Goal: Information Seeking & Learning: Learn about a topic

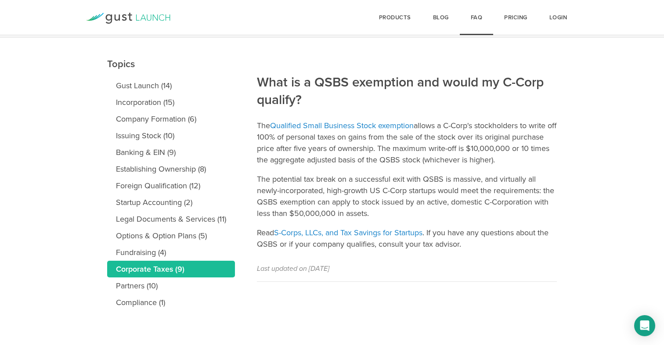
scroll to position [83, 0]
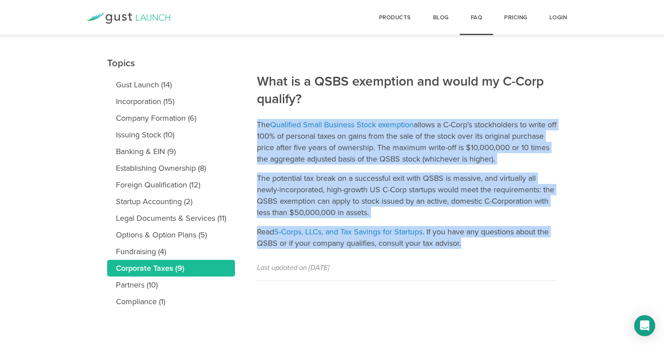
drag, startPoint x: 259, startPoint y: 124, endPoint x: 485, endPoint y: 241, distance: 255.2
click at [485, 241] on article "What is a QSBS exemption and would my C-Corp qualify? The Qualified Small Busin…" at bounding box center [407, 159] width 300 height 244
click at [485, 241] on p "Read S-Corps, LLCs, and Tax Savings for Startups . If you have any questions ab…" at bounding box center [407, 237] width 300 height 23
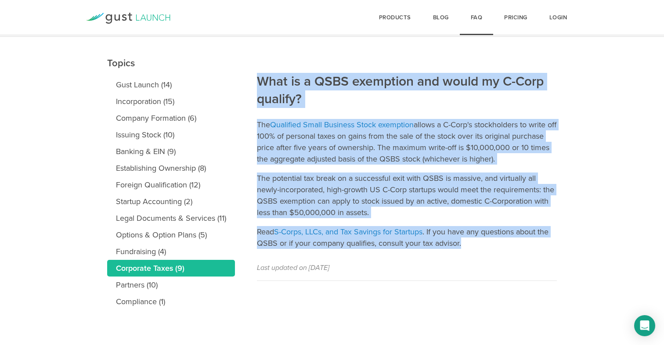
drag, startPoint x: 493, startPoint y: 246, endPoint x: 420, endPoint y: 68, distance: 193.1
click at [420, 68] on article "What is a QSBS exemption and would my C-Corp qualify? The Qualified Small Busin…" at bounding box center [407, 159] width 300 height 244
click at [420, 68] on h2 "What is a QSBS exemption and would my C-Corp qualify?" at bounding box center [407, 61] width 300 height 94
drag, startPoint x: 420, startPoint y: 68, endPoint x: 517, endPoint y: 273, distance: 227.0
click at [517, 273] on article "What is a QSBS exemption and would my C-Corp qualify? The Qualified Small Busin…" at bounding box center [407, 159] width 300 height 244
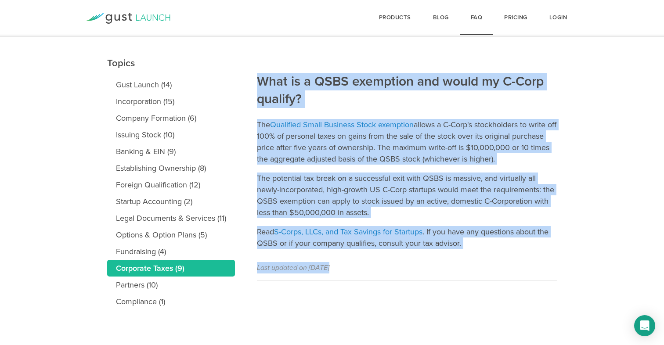
click at [517, 273] on p "Last updated on January 17, 2018" at bounding box center [407, 267] width 300 height 11
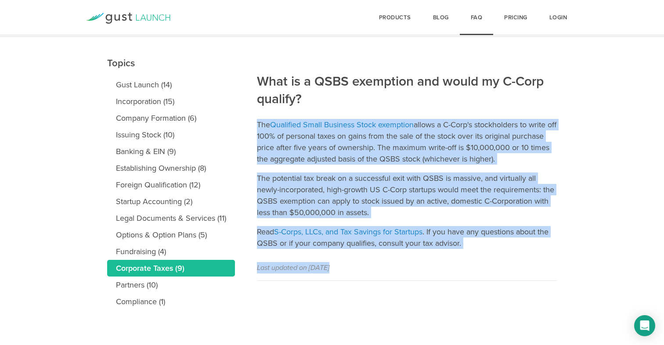
drag, startPoint x: 517, startPoint y: 273, endPoint x: 438, endPoint y: 105, distance: 185.4
click at [438, 105] on article "What is a QSBS exemption and would my C-Corp qualify? The Qualified Small Busin…" at bounding box center [407, 159] width 300 height 244
click at [438, 105] on h2 "What is a QSBS exemption and would my C-Corp qualify?" at bounding box center [407, 61] width 300 height 94
drag, startPoint x: 437, startPoint y: 109, endPoint x: 504, endPoint y: 255, distance: 160.7
click at [504, 255] on article "What is a QSBS exemption and would my C-Corp qualify? The Qualified Small Busin…" at bounding box center [407, 159] width 300 height 244
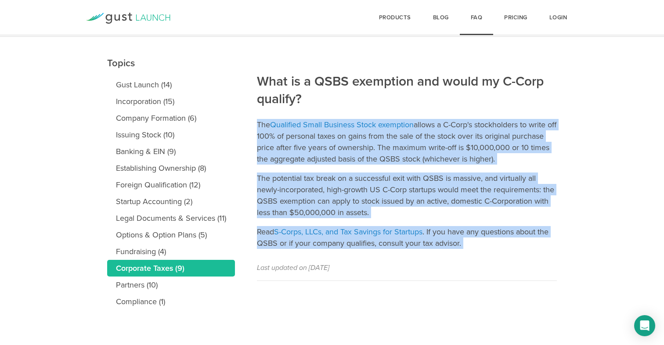
click at [504, 255] on article "What is a QSBS exemption and would my C-Corp qualify? The Qualified Small Busin…" at bounding box center [407, 159] width 300 height 244
drag, startPoint x: 514, startPoint y: 262, endPoint x: 420, endPoint y: 102, distance: 184.9
click at [420, 102] on article "What is a QSBS exemption and would my C-Corp qualify? The Qualified Small Busin…" at bounding box center [407, 159] width 300 height 244
click at [420, 102] on h2 "What is a QSBS exemption and would my C-Corp qualify?" at bounding box center [407, 61] width 300 height 94
drag, startPoint x: 420, startPoint y: 102, endPoint x: 502, endPoint y: 250, distance: 168.7
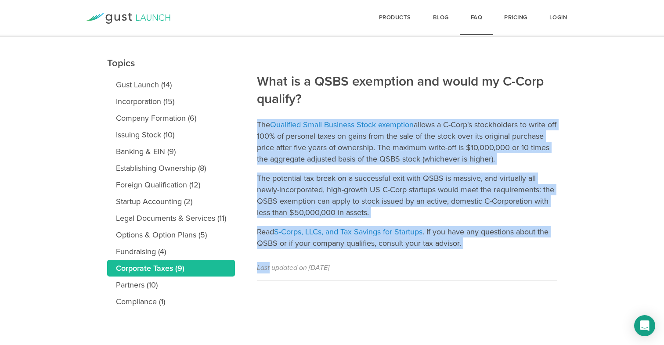
click at [502, 250] on article "What is a QSBS exemption and would my C-Corp qualify? The Qualified Small Busin…" at bounding box center [407, 159] width 300 height 244
drag, startPoint x: 505, startPoint y: 253, endPoint x: 420, endPoint y: 107, distance: 169.3
click at [420, 107] on article "What is a QSBS exemption and would my C-Corp qualify? The Qualified Small Busin…" at bounding box center [407, 159] width 300 height 244
click at [420, 107] on h2 "What is a QSBS exemption and would my C-Corp qualify?" at bounding box center [407, 61] width 300 height 94
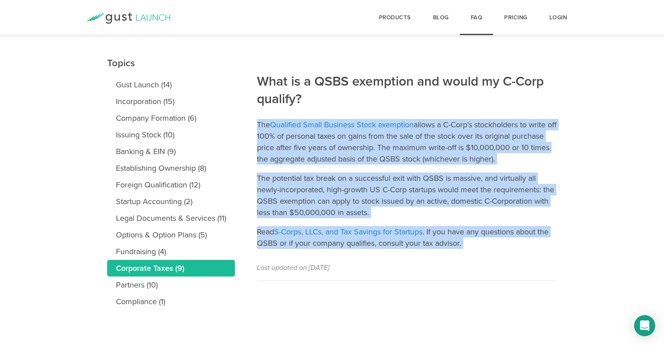
drag, startPoint x: 420, startPoint y: 104, endPoint x: 488, endPoint y: 249, distance: 160.4
click at [488, 249] on article "What is a QSBS exemption and would my C-Corp qualify? The Qualified Small Busin…" at bounding box center [407, 159] width 300 height 244
drag, startPoint x: 494, startPoint y: 254, endPoint x: 403, endPoint y: 95, distance: 182.9
click at [403, 95] on article "What is a QSBS exemption and would my C-Corp qualify? The Qualified Small Busin…" at bounding box center [407, 159] width 300 height 244
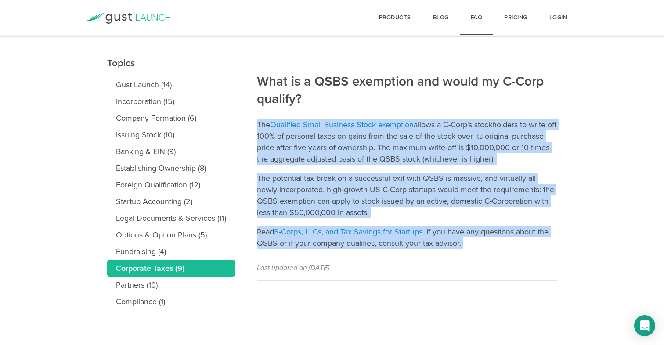
click at [403, 95] on h2 "What is a QSBS exemption and would my C-Corp qualify?" at bounding box center [407, 61] width 300 height 94
drag, startPoint x: 402, startPoint y: 95, endPoint x: 485, endPoint y: 245, distance: 171.5
click at [485, 245] on article "What is a QSBS exemption and would my C-Corp qualify? The Qualified Small Busin…" at bounding box center [407, 159] width 300 height 244
click at [485, 245] on p "Read S-Corps, LLCs, and Tax Savings for Startups . If you have any questions ab…" at bounding box center [407, 237] width 300 height 23
drag, startPoint x: 492, startPoint y: 250, endPoint x: 416, endPoint y: 105, distance: 163.6
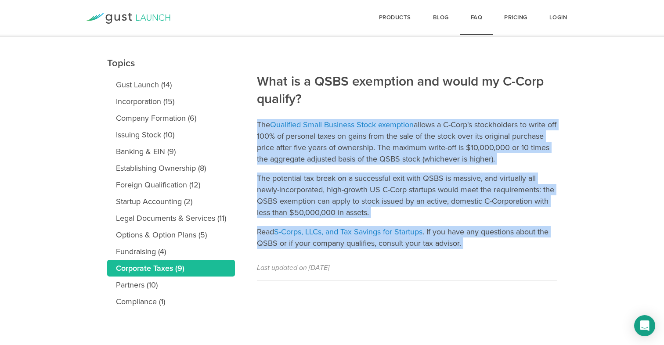
click at [416, 105] on article "What is a QSBS exemption and would my C-Corp qualify? The Qualified Small Busin…" at bounding box center [407, 159] width 300 height 244
click at [416, 105] on h2 "What is a QSBS exemption and would my C-Corp qualify?" at bounding box center [407, 61] width 300 height 94
drag, startPoint x: 413, startPoint y: 104, endPoint x: 492, endPoint y: 255, distance: 169.8
click at [492, 255] on article "What is a QSBS exemption and would my C-Corp qualify? The Qualified Small Busin…" at bounding box center [407, 159] width 300 height 244
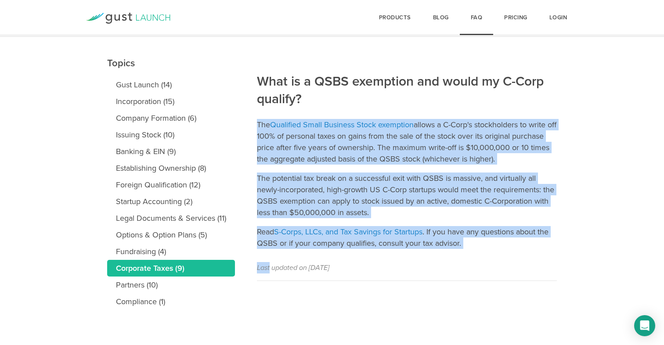
drag, startPoint x: 492, startPoint y: 255, endPoint x: 431, endPoint y: 99, distance: 167.6
click at [431, 99] on article "What is a QSBS exemption and would my C-Corp qualify? The Qualified Small Busin…" at bounding box center [407, 159] width 300 height 244
click at [431, 99] on h2 "What is a QSBS exemption and would my C-Corp qualify?" at bounding box center [407, 61] width 300 height 94
drag, startPoint x: 427, startPoint y: 97, endPoint x: 517, endPoint y: 261, distance: 186.6
click at [517, 261] on article "What is a QSBS exemption and would my C-Corp qualify? The Qualified Small Busin…" at bounding box center [407, 159] width 300 height 244
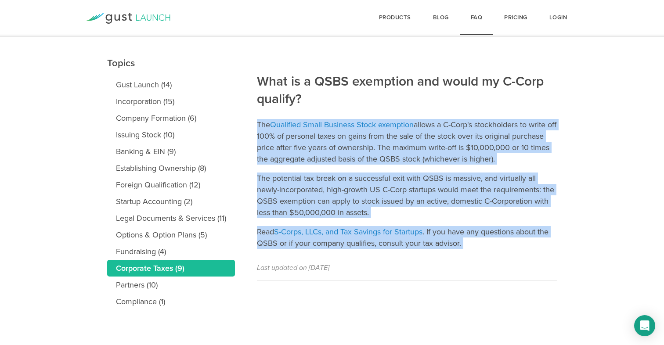
click at [517, 261] on article "What is a QSBS exemption and would my C-Corp qualify? The Qualified Small Busin…" at bounding box center [407, 159] width 300 height 244
drag, startPoint x: 521, startPoint y: 264, endPoint x: 431, endPoint y: 109, distance: 178.8
click at [431, 109] on article "What is a QSBS exemption and would my C-Corp qualify? The Qualified Small Busin…" at bounding box center [407, 159] width 300 height 244
drag, startPoint x: 425, startPoint y: 95, endPoint x: 496, endPoint y: 246, distance: 167.5
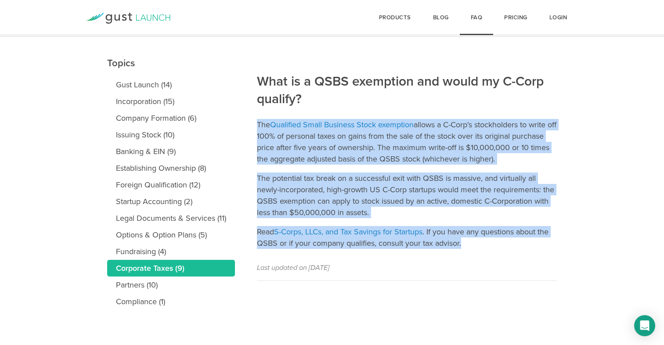
click at [496, 246] on article "What is a QSBS exemption and would my C-Corp qualify? The Qualified Small Busin…" at bounding box center [407, 159] width 300 height 244
click at [496, 246] on p "Read S-Corps, LLCs, and Tax Savings for Startups . If you have any questions ab…" at bounding box center [407, 237] width 300 height 23
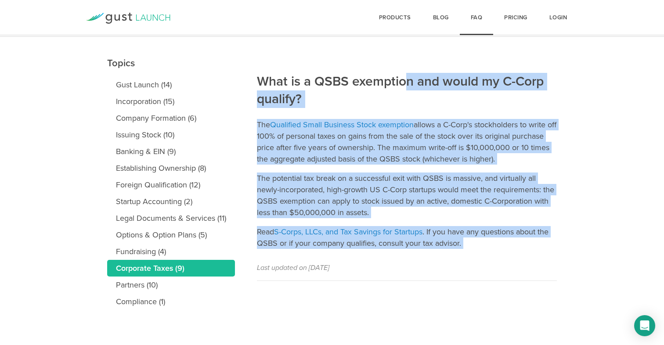
drag, startPoint x: 503, startPoint y: 253, endPoint x: 406, endPoint y: 82, distance: 196.4
click at [406, 82] on article "What is a QSBS exemption and would my C-Corp qualify? The Qualified Small Busin…" at bounding box center [407, 159] width 300 height 244
click at [406, 82] on h2 "What is a QSBS exemption and would my C-Corp qualify?" at bounding box center [407, 61] width 300 height 94
drag, startPoint x: 401, startPoint y: 77, endPoint x: 485, endPoint y: 250, distance: 192.4
click at [485, 249] on article "What is a QSBS exemption and would my C-Corp qualify? The Qualified Small Busin…" at bounding box center [407, 159] width 300 height 244
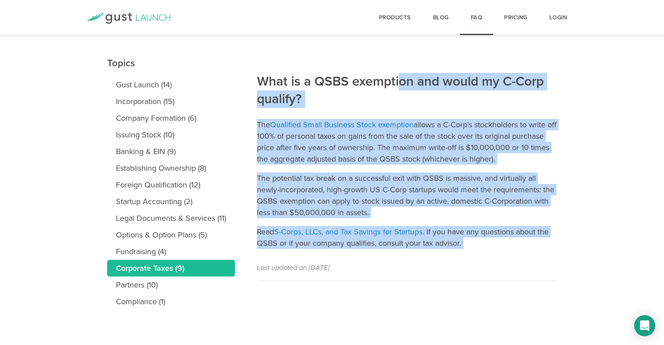
click at [485, 250] on article "What is a QSBS exemption and would my C-Corp qualify? The Qualified Small Busin…" at bounding box center [407, 159] width 300 height 244
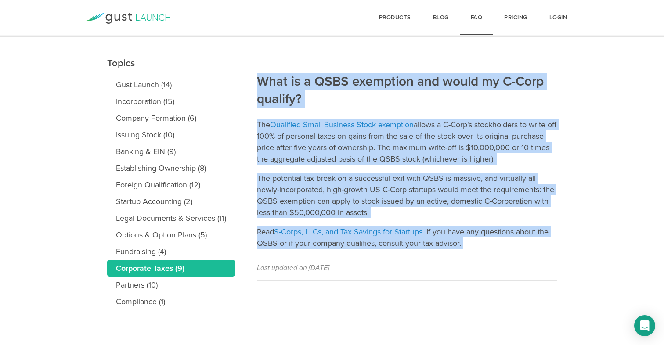
drag, startPoint x: 485, startPoint y: 248, endPoint x: 372, endPoint y: 61, distance: 219.6
click at [372, 61] on article "What is a QSBS exemption and would my C-Corp qualify? The Qualified Small Busin…" at bounding box center [407, 159] width 300 height 244
click at [372, 61] on h2 "What is a QSBS exemption and would my C-Corp qualify?" at bounding box center [407, 61] width 300 height 94
drag, startPoint x: 372, startPoint y: 61, endPoint x: 502, endPoint y: 256, distance: 234.8
click at [502, 256] on article "What is a QSBS exemption and would my C-Corp qualify? The Qualified Small Busin…" at bounding box center [407, 159] width 300 height 244
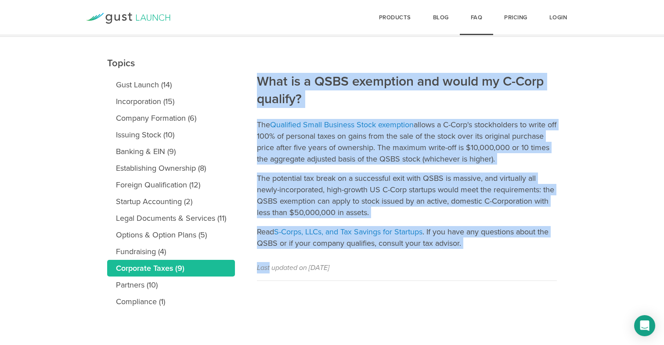
click at [502, 256] on article "What is a QSBS exemption and would my C-Corp qualify? The Qualified Small Busin…" at bounding box center [407, 159] width 300 height 244
drag, startPoint x: 502, startPoint y: 256, endPoint x: 365, endPoint y: 61, distance: 238.8
click at [365, 61] on article "What is a QSBS exemption and would my C-Corp qualify? The Qualified Small Busin…" at bounding box center [407, 159] width 300 height 244
click at [365, 61] on h2 "What is a QSBS exemption and would my C-Corp qualify?" at bounding box center [407, 61] width 300 height 94
drag, startPoint x: 365, startPoint y: 61, endPoint x: 509, endPoint y: 248, distance: 236.7
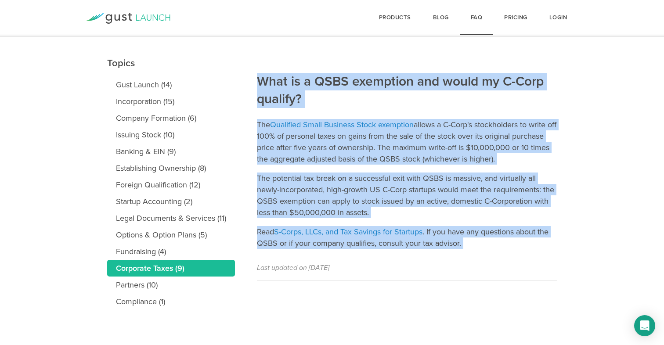
click at [509, 248] on article "What is a QSBS exemption and would my C-Corp qualify? The Qualified Small Busin…" at bounding box center [407, 159] width 300 height 244
click at [509, 248] on p "Read S-Corps, LLCs, and Tax Savings for Startups . If you have any questions ab…" at bounding box center [407, 237] width 300 height 23
drag, startPoint x: 512, startPoint y: 251, endPoint x: 355, endPoint y: 63, distance: 244.8
click at [355, 63] on article "What is a QSBS exemption and would my C-Corp qualify? The Qualified Small Busin…" at bounding box center [407, 159] width 300 height 244
click at [355, 63] on h2 "What is a QSBS exemption and would my C-Corp qualify?" at bounding box center [407, 61] width 300 height 94
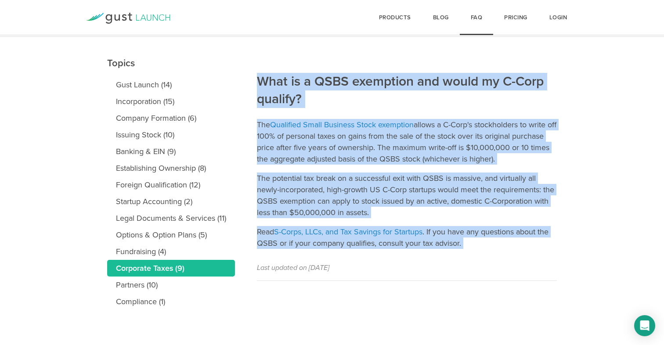
drag, startPoint x: 352, startPoint y: 63, endPoint x: 502, endPoint y: 259, distance: 246.8
click at [502, 259] on article "What is a QSBS exemption and would my C-Corp qualify? The Qualified Small Busin…" at bounding box center [407, 159] width 300 height 244
drag, startPoint x: 502, startPoint y: 259, endPoint x: 322, endPoint y: 71, distance: 260.4
click at [322, 71] on article "What is a QSBS exemption and would my C-Corp qualify? The Qualified Small Busin…" at bounding box center [407, 159] width 300 height 244
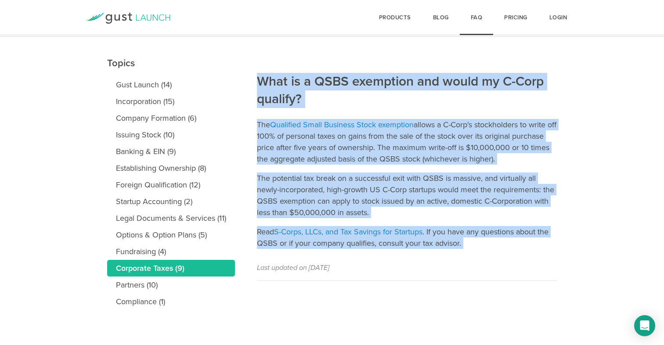
click at [322, 71] on h2 "What is a QSBS exemption and would my C-Corp qualify?" at bounding box center [407, 61] width 300 height 94
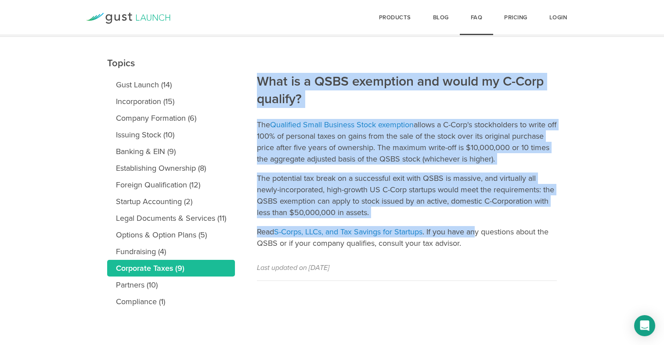
drag, startPoint x: 306, startPoint y: 71, endPoint x: 478, endPoint y: 230, distance: 233.2
click at [478, 230] on article "What is a QSBS exemption and would my C-Corp qualify? The Qualified Small Busin…" at bounding box center [407, 159] width 300 height 244
click at [478, 230] on p "Read S-Corps, LLCs, and Tax Savings for Startups . If you have any questions ab…" at bounding box center [407, 237] width 300 height 23
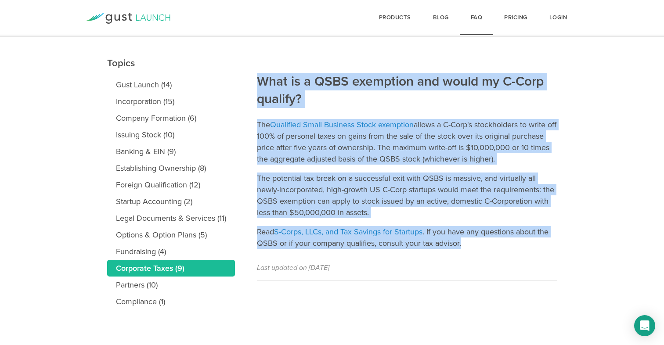
drag, startPoint x: 503, startPoint y: 245, endPoint x: 257, endPoint y: 84, distance: 294.1
click at [257, 84] on article "What is a QSBS exemption and would my C-Corp qualify? The Qualified Small Busin…" at bounding box center [407, 159] width 300 height 244
click at [257, 84] on h2 "What is a QSBS exemption and would my C-Corp qualify?" at bounding box center [407, 61] width 300 height 94
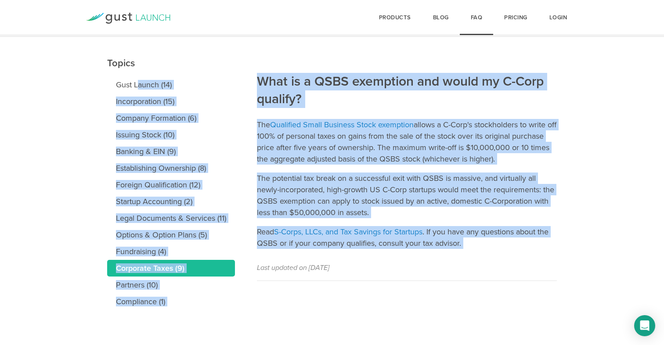
drag, startPoint x: 256, startPoint y: 77, endPoint x: 524, endPoint y: 252, distance: 320.3
click at [524, 252] on main "Topics Gust Launch (14) Incorporation (15) Company Formation (6) Issuing Stock …" at bounding box center [332, 191] width 664 height 308
click at [524, 252] on article "What is a QSBS exemption and would my C-Corp qualify? The Qualified Small Busin…" at bounding box center [407, 159] width 300 height 244
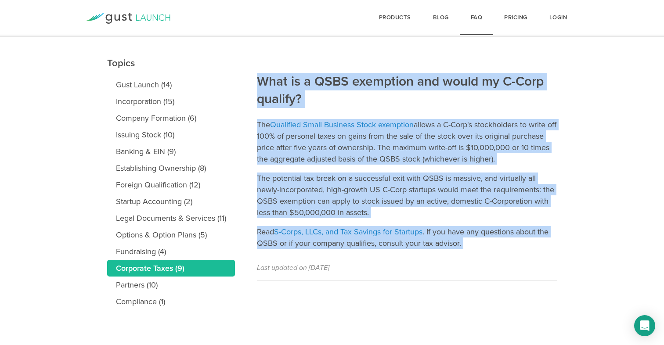
drag, startPoint x: 531, startPoint y: 254, endPoint x: 262, endPoint y: 83, distance: 318.5
click at [262, 83] on article "What is a QSBS exemption and would my C-Corp qualify? The Qualified Small Busin…" at bounding box center [407, 159] width 300 height 244
click at [262, 83] on h2 "What is a QSBS exemption and would my C-Corp qualify?" at bounding box center [407, 61] width 300 height 94
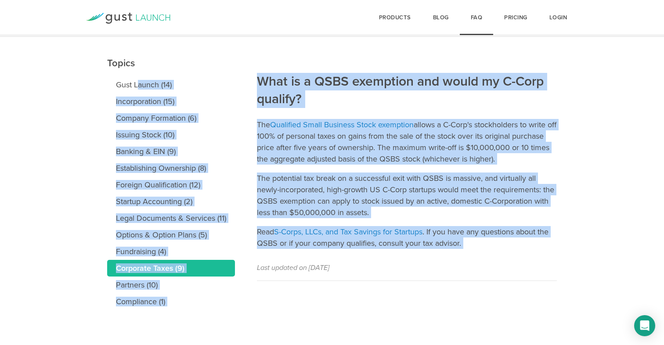
drag
click at [502, 250] on main "Topics Gust Launch (14) Incorporation (15) Company Formation (6) Issuing Stock …" at bounding box center [332, 191] width 664 height 308
click at [502, 251] on article "What is a QSBS exemption and would my C-Corp qualify? The Qualified Small Busin…" at bounding box center [407, 159] width 300 height 244
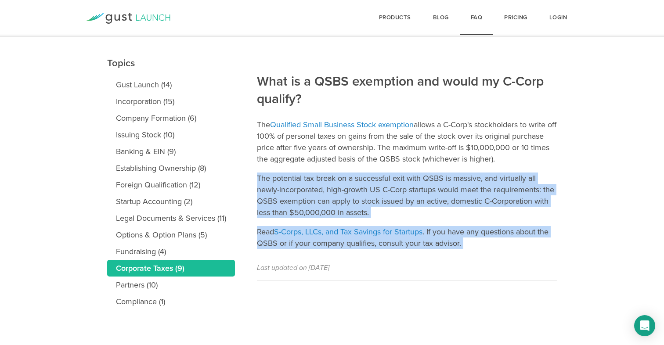
click at [432, 168] on article "What is a QSBS exemption and would my C-Corp qualify? The Qualified Small Busin…" at bounding box center [407, 159] width 300 height 244
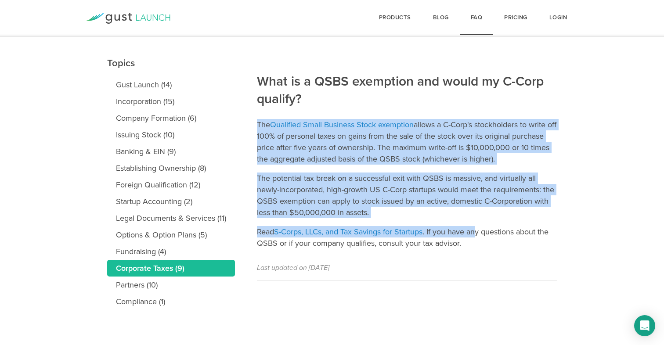
click at [477, 227] on article "What is a QSBS exemption and would my C-Corp qualify? The Qualified Small Busin…" at bounding box center [407, 159] width 300 height 244
click at [477, 227] on p "Read S-Corps, LLCs, and Tax Savings for Startups . If you have any questions ab…" at bounding box center [407, 237] width 300 height 23
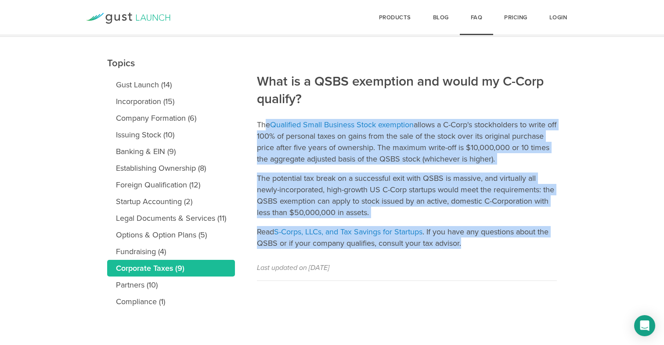
click at [507, 240] on article "What is a QSBS exemption and would my C-Corp qualify? The Qualified Small Busin…" at bounding box center [407, 159] width 300 height 244
click at [507, 240] on p "Read S-Corps, LLCs, and Tax Savings for Startups . If you have any questions ab…" at bounding box center [407, 237] width 300 height 23
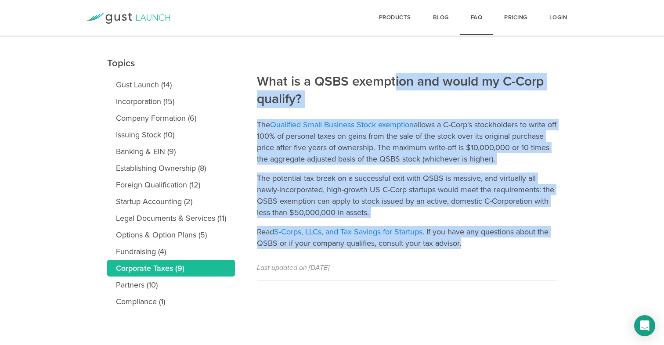
click at [395, 81] on article "What is a QSBS exemption and would my C-Corp qualify? The Qualified Small Busin…" at bounding box center [407, 159] width 300 height 244
click at [395, 81] on h2 "What is a QSBS exemption and would my C-Corp qualify?" at bounding box center [407, 61] width 300 height 94
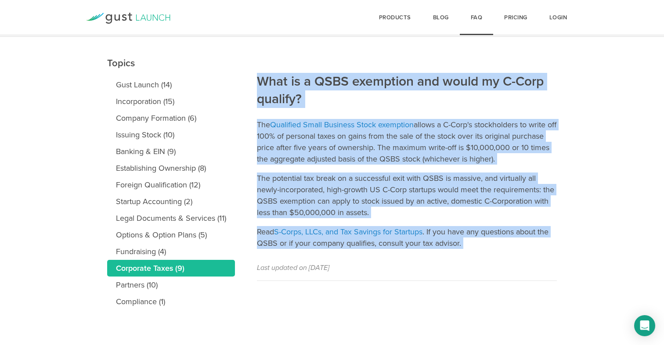
click at [522, 250] on article "What is a QSBS exemption and would my C-Corp qualify? The Qualified Small Busin…" at bounding box center [407, 159] width 300 height 244
click at [374, 62] on article "What is a QSBS exemption and would my C-Corp qualify? The Qualified Small Busin…" at bounding box center [407, 159] width 300 height 244
click at [374, 62] on h2 "What is a QSBS exemption and would my C-Corp qualify?" at bounding box center [407, 61] width 300 height 94
click at [505, 254] on article "What is a QSBS exemption and would my C-Corp qualify? The Qualified Small Busin…" at bounding box center [407, 159] width 300 height 244
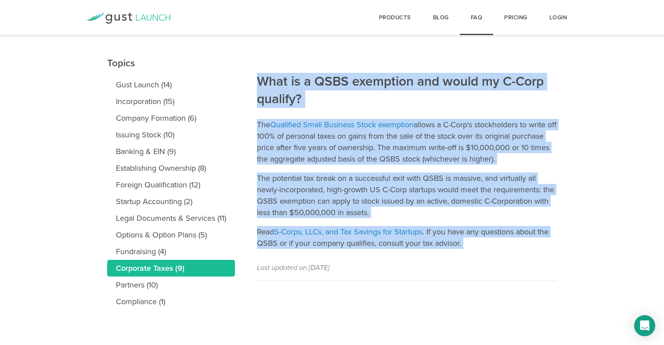
click at [505, 254] on article "What is a QSBS exemption and would my C-Corp qualify? The Qualified Small Busin…" at bounding box center [407, 159] width 300 height 244
click at [360, 76] on article "What is a QSBS exemption and would my C-Corp qualify? The Qualified Small Busin…" at bounding box center [407, 159] width 300 height 244
click at [360, 76] on h2 "What is a QSBS exemption and would my C-Corp qualify?" at bounding box center [407, 61] width 300 height 94
click at [496, 245] on article "What is a QSBS exemption and would my C-Corp qualify? The Qualified Small Busin…" at bounding box center [407, 159] width 300 height 244
click at [496, 246] on p "Read S-Corps, LLCs, and Tax Savings for Startups . If you have any questions ab…" at bounding box center [407, 237] width 300 height 23
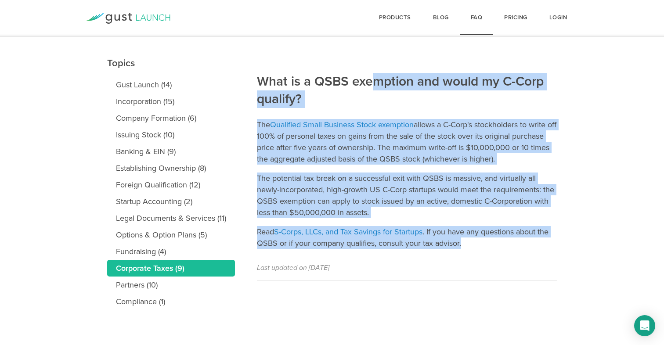
click at [368, 78] on article "What is a QSBS exemption and would my C-Corp qualify? The Qualified Small Busin…" at bounding box center [407, 159] width 300 height 244
click at [368, 78] on h2 "What is a QSBS exemption and would my C-Corp qualify?" at bounding box center [407, 61] width 300 height 94
click at [506, 248] on article "What is a QSBS exemption and would my C-Corp qualify? The Qualified Small Busin…" at bounding box center [407, 159] width 300 height 244
click at [506, 248] on p "Read S-Corps, LLCs, and Tax Savings for Startups . If you have any questions ab…" at bounding box center [407, 237] width 300 height 23
click at [369, 71] on article "What is a QSBS exemption and would my C-Corp qualify? The Qualified Small Busin…" at bounding box center [407, 159] width 300 height 244
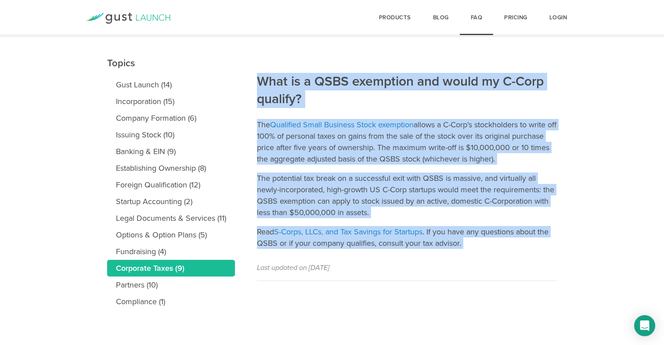
click at [369, 71] on h2 "What is a QSBS exemption and would my C-Corp qualify?" at bounding box center [407, 61] width 300 height 94
click at [516, 251] on article "What is a QSBS exemption and would my C-Corp qualify? The Qualified Small Busin…" at bounding box center [407, 159] width 300 height 244
click at [382, 79] on article "What is a QSBS exemption and would my C-Corp qualify? The Qualified Small Busin…" at bounding box center [407, 159] width 300 height 244
click at [382, 79] on h2 "What is a QSBS exemption and would my C-Corp qualify?" at bounding box center [407, 61] width 300 height 94
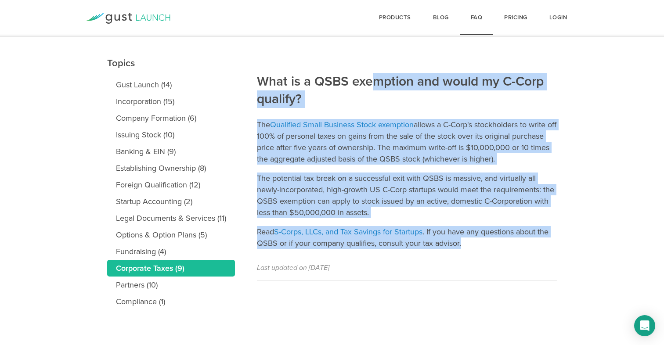
click at [517, 246] on article "What is a QSBS exemption and would my C-Corp qualify? The Qualified Small Busin…" at bounding box center [407, 159] width 300 height 244
click at [517, 246] on p "Read S-Corps, LLCs, and Tax Savings for Startups . If you have any questions ab…" at bounding box center [407, 237] width 300 height 23
click at [386, 86] on article "What is a QSBS exemption and would my C-Corp qualify? The Qualified Small Busin…" at bounding box center [407, 159] width 300 height 244
click at [386, 86] on h2 "What is a QSBS exemption and would my C-Corp qualify?" at bounding box center [407, 61] width 300 height 94
click at [505, 242] on article "What is a QSBS exemption and would my C-Corp qualify? The Qualified Small Busin…" at bounding box center [407, 159] width 300 height 244
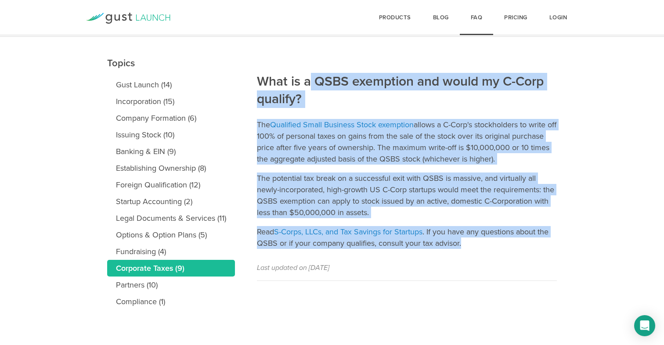
click at [505, 242] on p "Read S-Corps, LLCs, and Tax Savings for Startups . If you have any questions ab…" at bounding box center [407, 237] width 300 height 23
click at [269, 79] on article "What is a QSBS exemption and would my C-Corp qualify? The Qualified Small Busin…" at bounding box center [407, 159] width 300 height 244
click at [269, 79] on h2 "What is a QSBS exemption and would my C-Corp qualify?" at bounding box center [407, 61] width 300 height 94
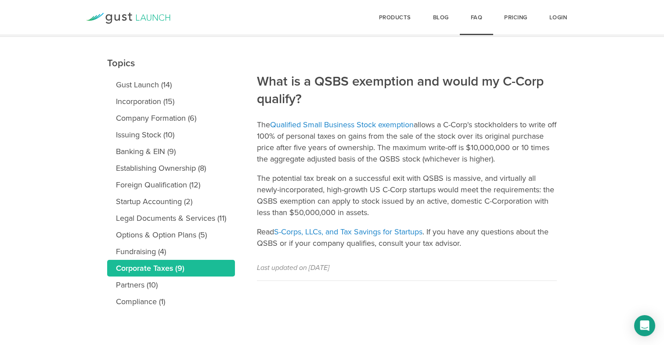
click at [160, 269] on link "Corporate Taxes (9)" at bounding box center [171, 268] width 128 height 17
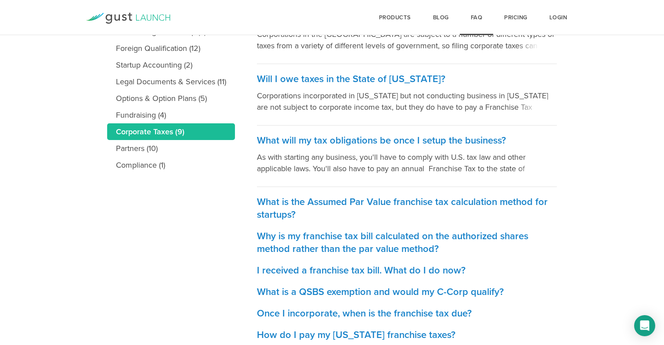
scroll to position [251, 0]
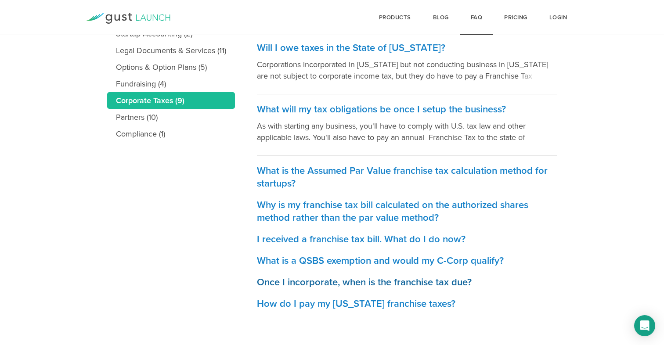
click at [400, 285] on h3 "Once I incorporate, when is the franchise tax due?" at bounding box center [407, 282] width 300 height 13
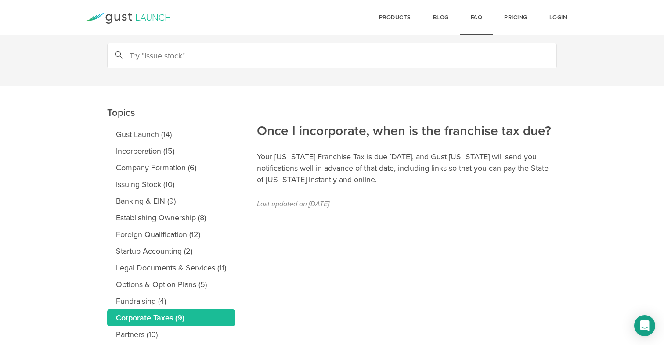
scroll to position [35, 0]
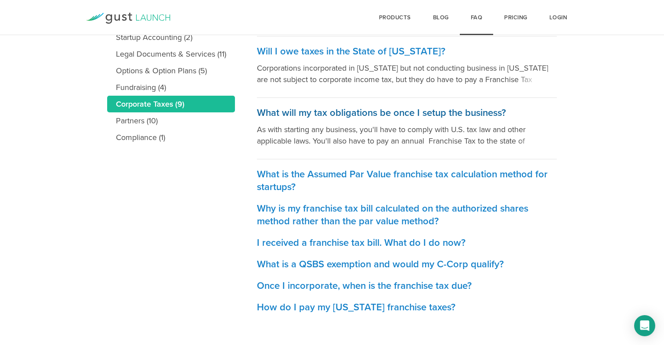
scroll to position [251, 0]
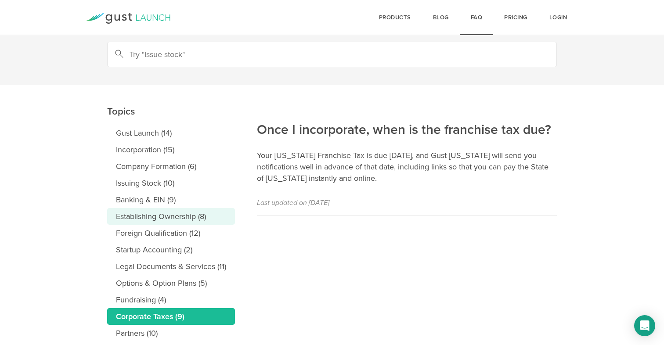
scroll to position [83, 0]
